Goal: Information Seeking & Learning: Learn about a topic

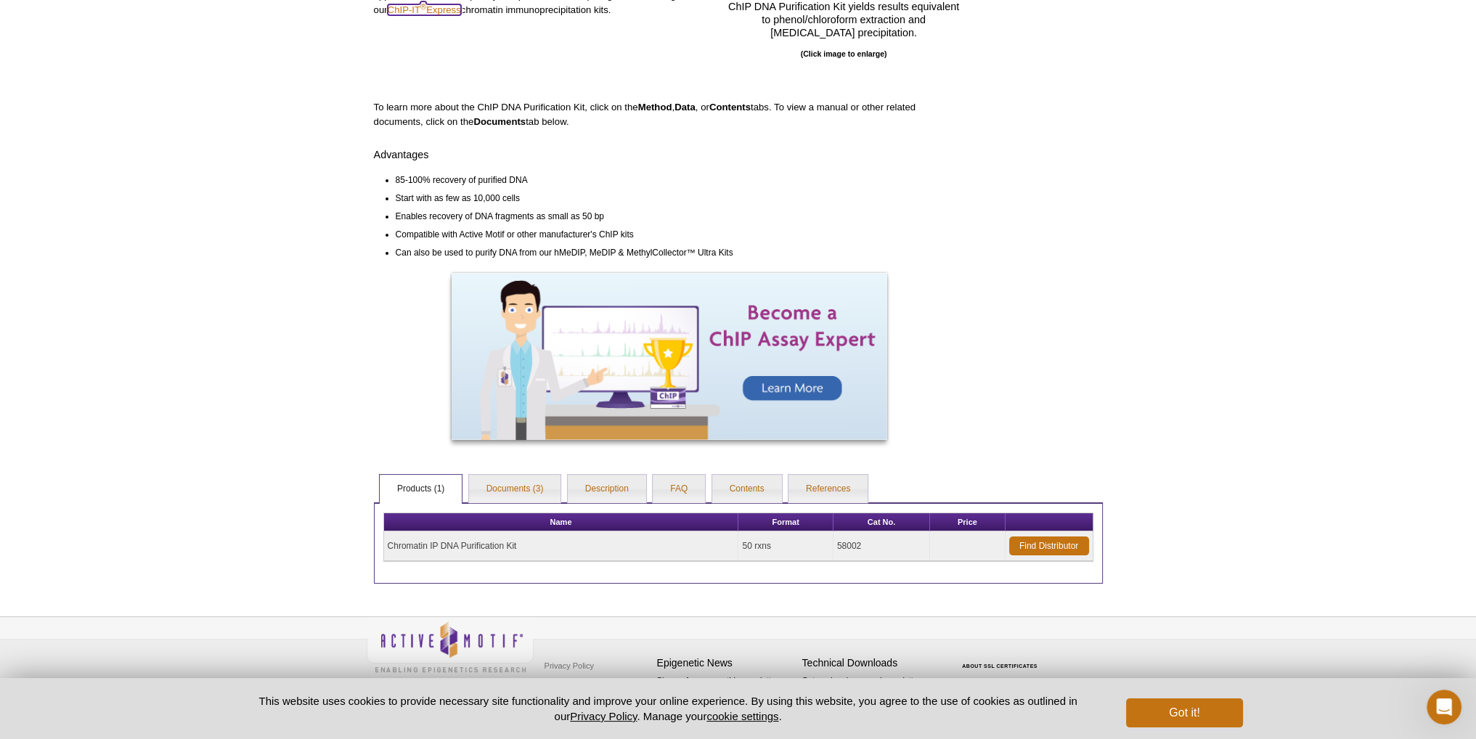
scroll to position [293, 0]
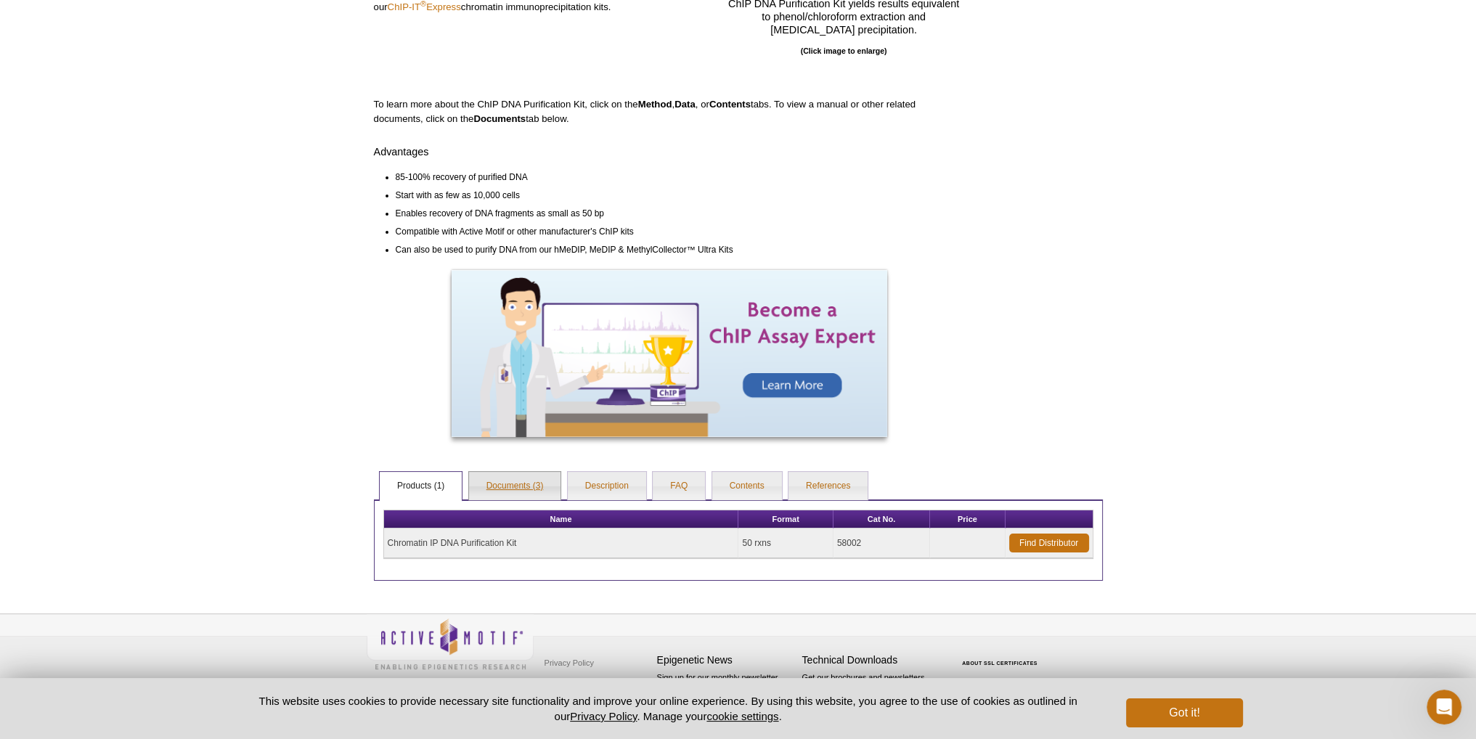
click at [538, 486] on link "Documents (3)" at bounding box center [515, 486] width 92 height 29
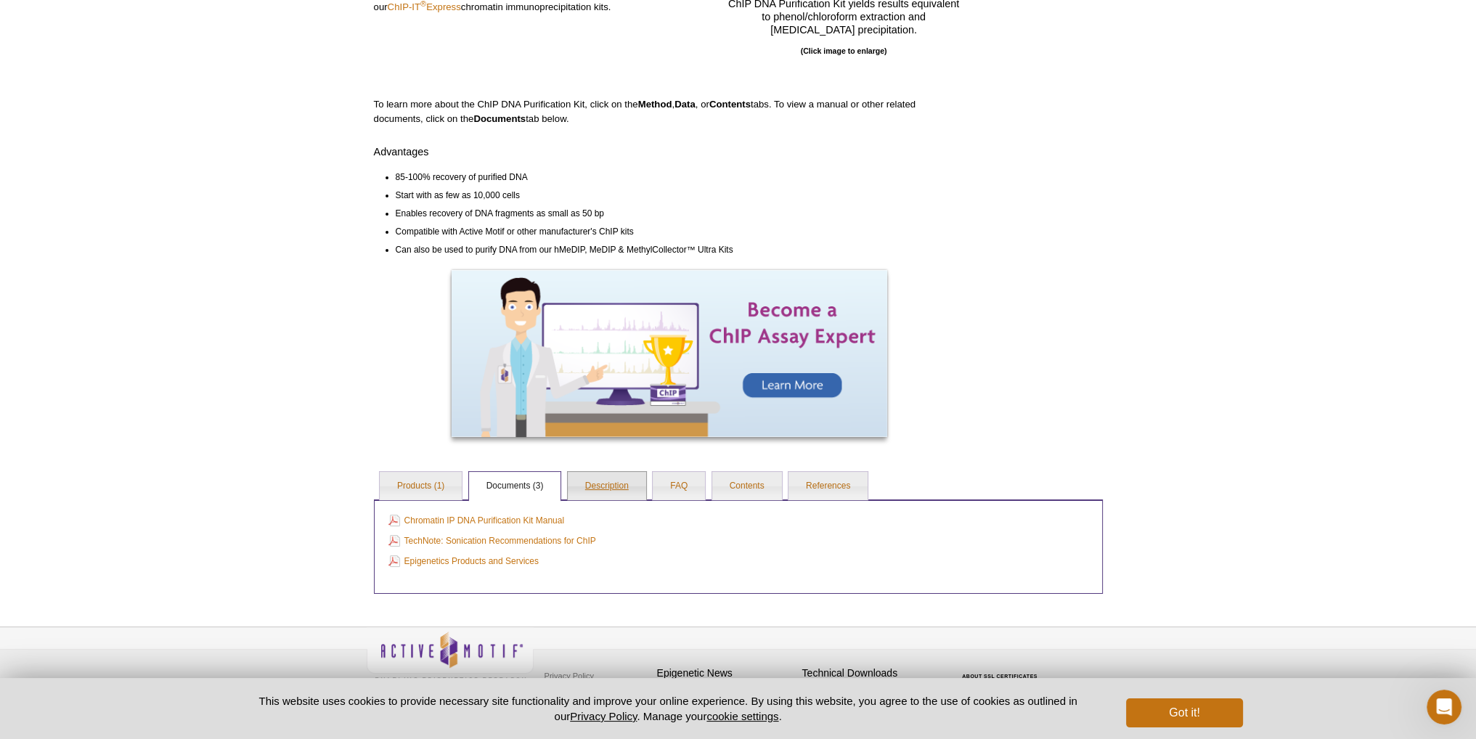
click at [589, 492] on link "Description" at bounding box center [607, 486] width 78 height 29
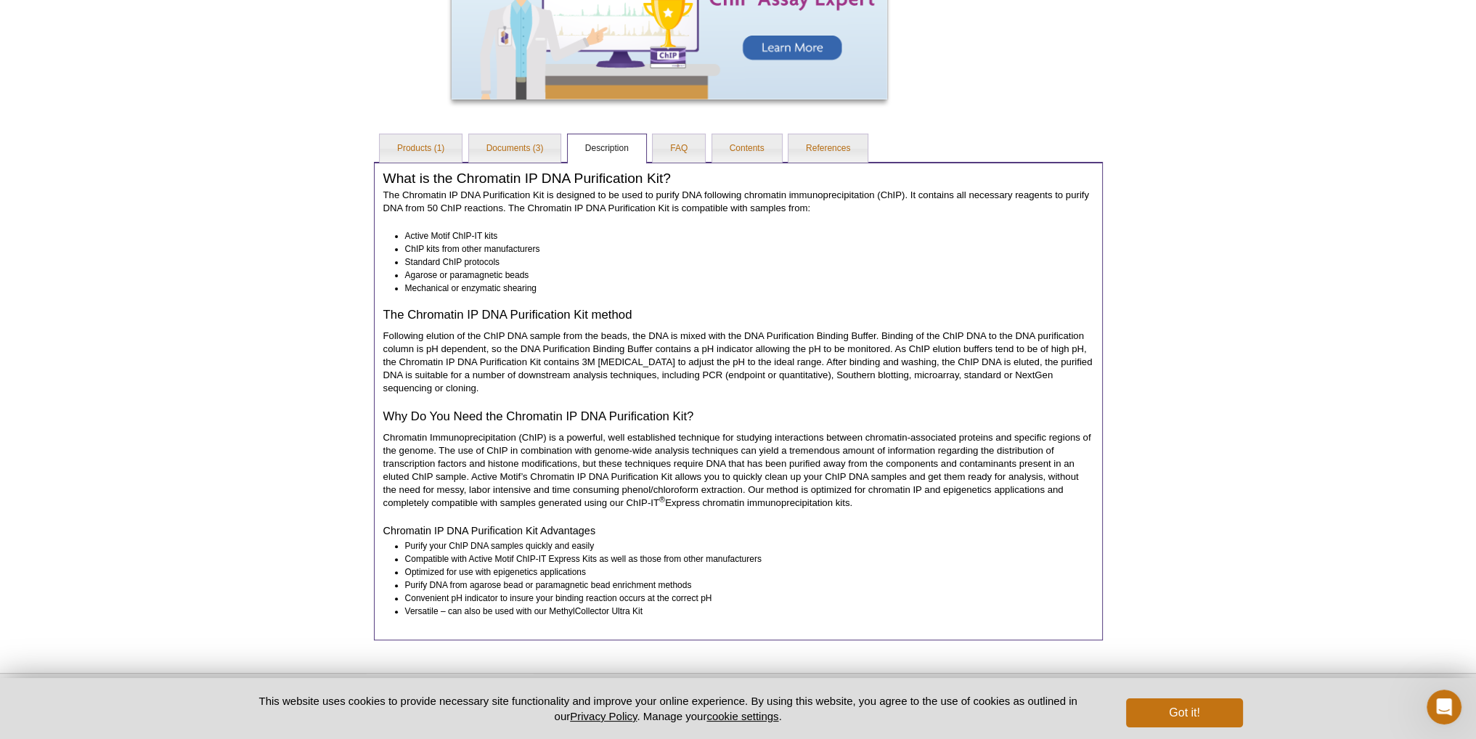
scroll to position [656, 0]
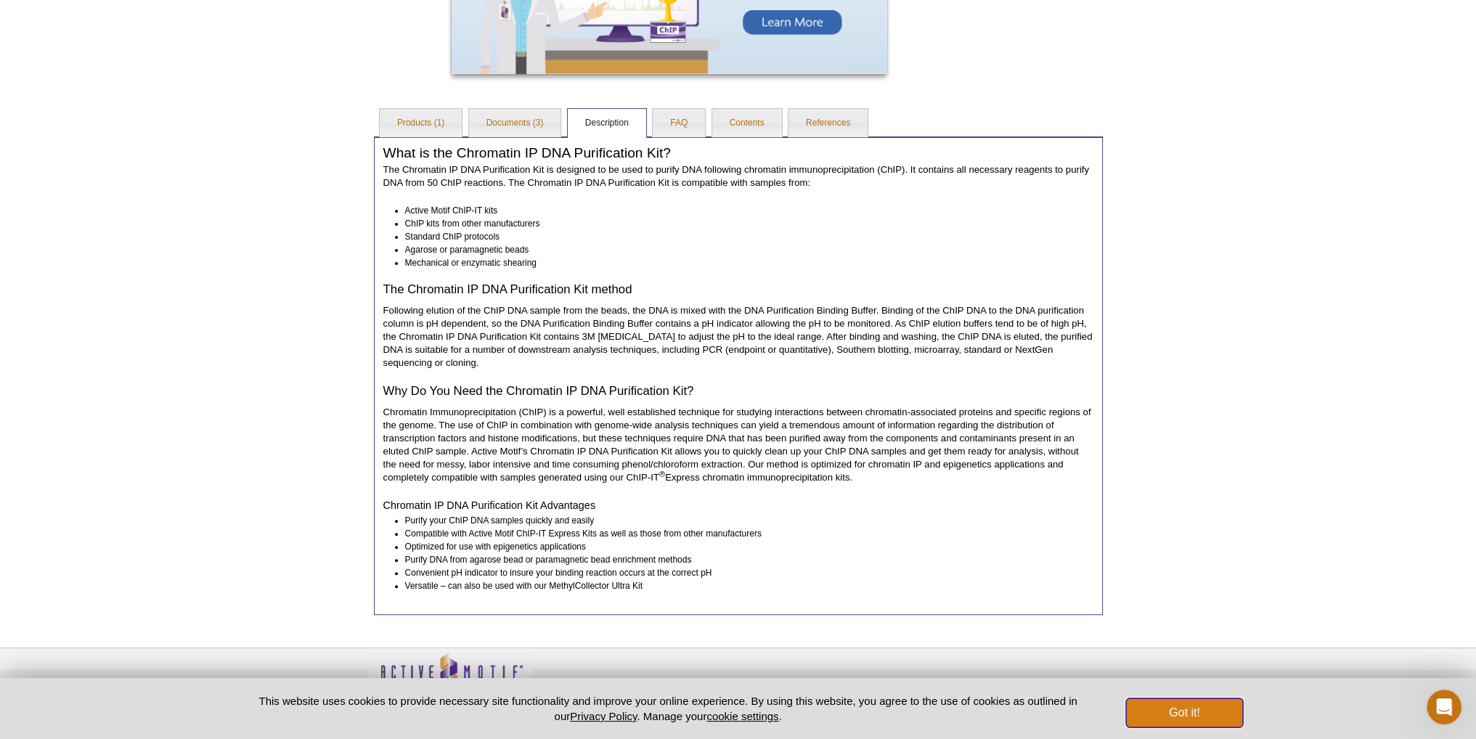
click at [1137, 702] on button "Got it!" at bounding box center [1184, 712] width 116 height 29
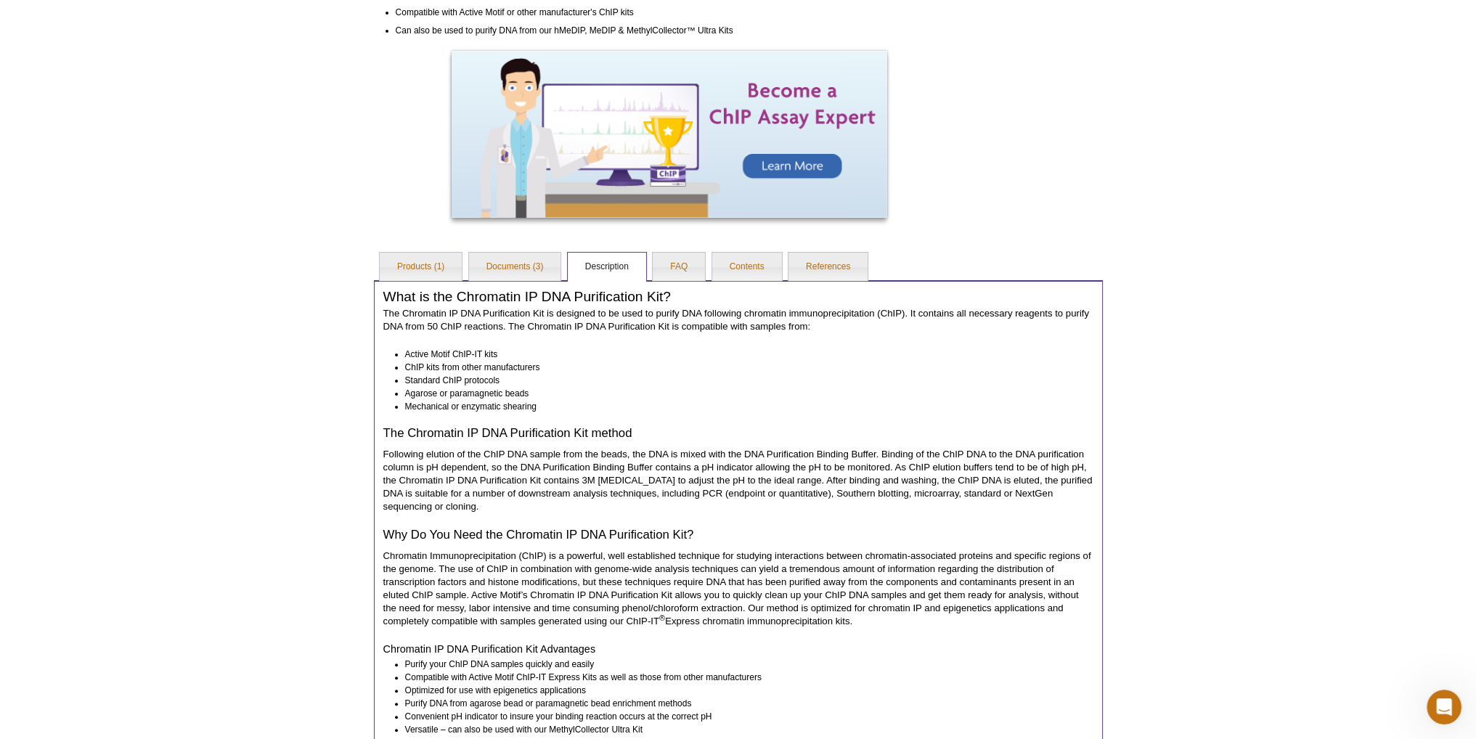
scroll to position [511, 0]
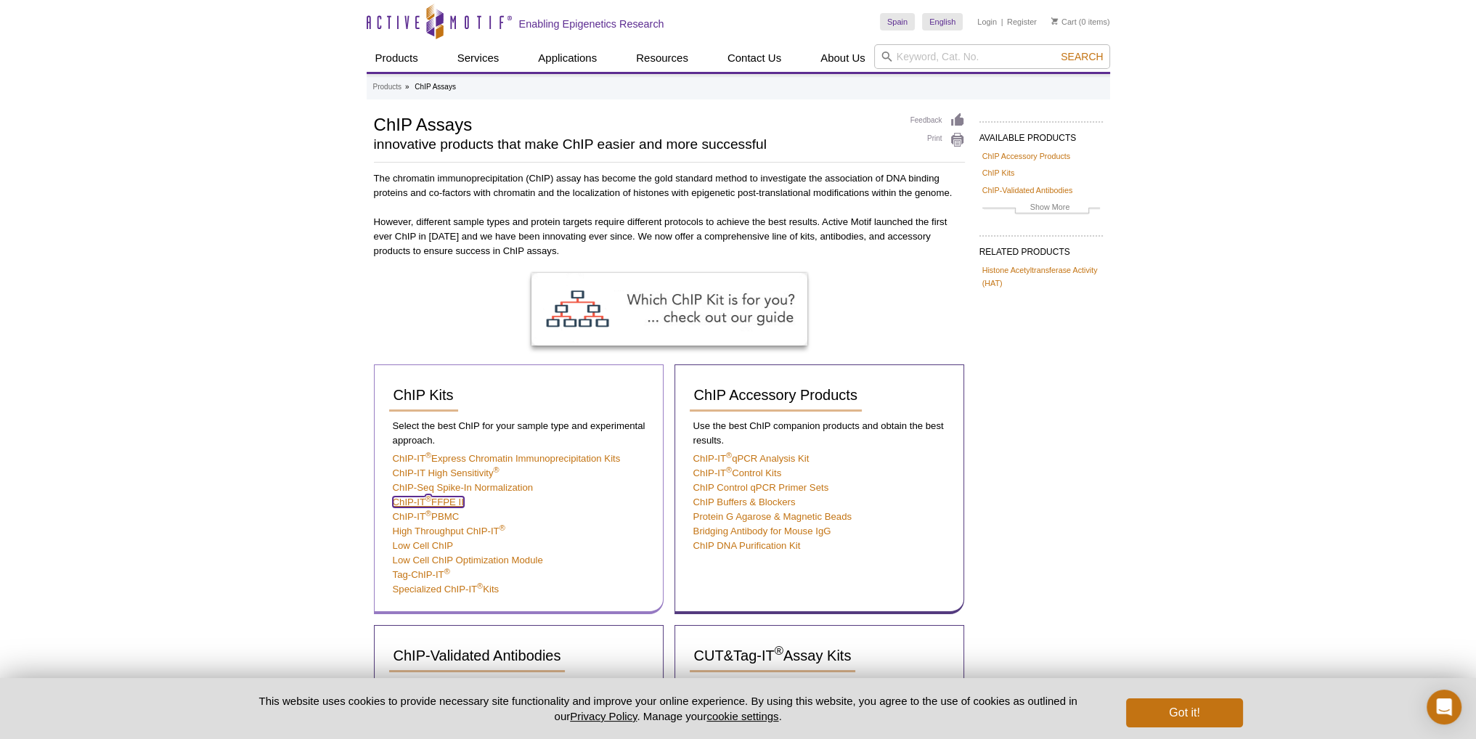
click at [436, 502] on link "ChIP-IT ® FFPE II" at bounding box center [428, 502] width 71 height 11
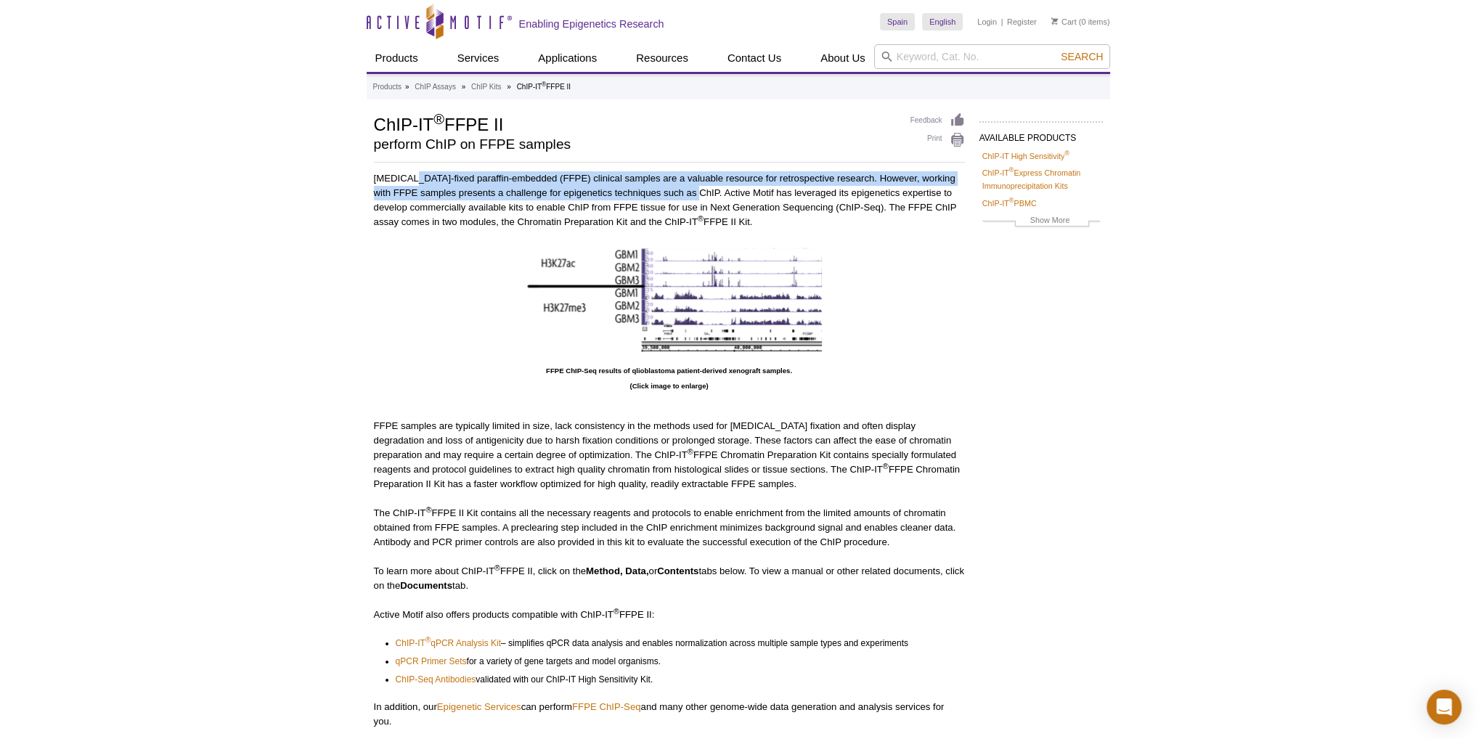
drag, startPoint x: 409, startPoint y: 177, endPoint x: 678, endPoint y: 196, distance: 270.0
click at [678, 196] on p "[MEDICAL_DATA]-fixed paraffin-embedded (FFPE) clinical samples are a valuable r…" at bounding box center [669, 200] width 591 height 58
